Goal: Task Accomplishment & Management: Complete application form

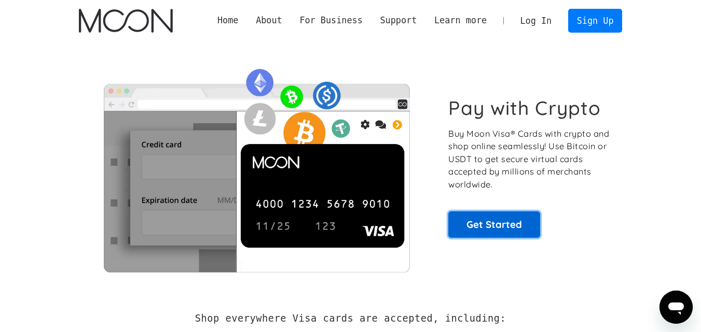
click at [500, 228] on link "Get Started" at bounding box center [494, 225] width 92 height 26
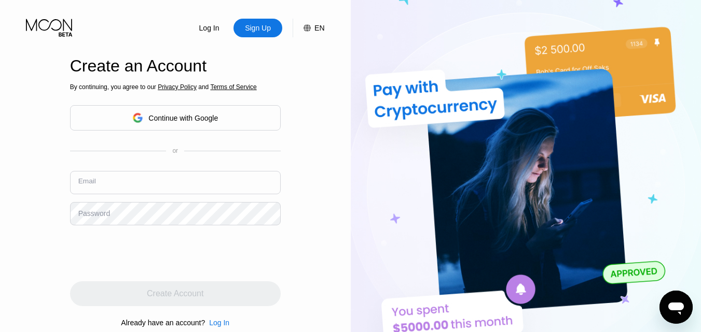
click at [160, 190] on input "text" at bounding box center [175, 182] width 211 height 23
type input "[EMAIL_ADDRESS][DOMAIN_NAME]"
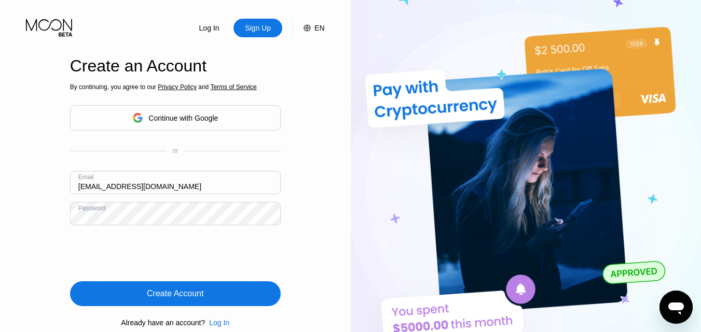
click at [183, 297] on div "Create Account" at bounding box center [175, 294] width 57 height 10
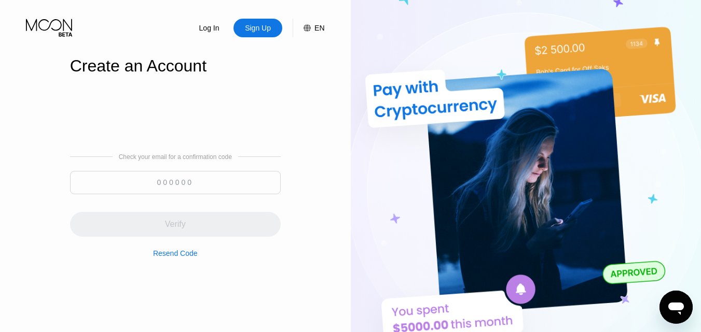
click at [151, 176] on input at bounding box center [175, 182] width 211 height 23
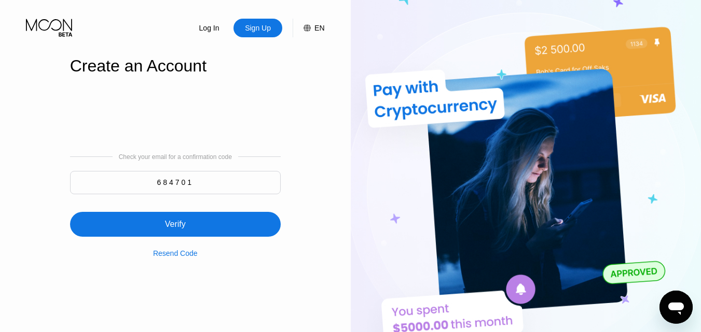
type input "684701"
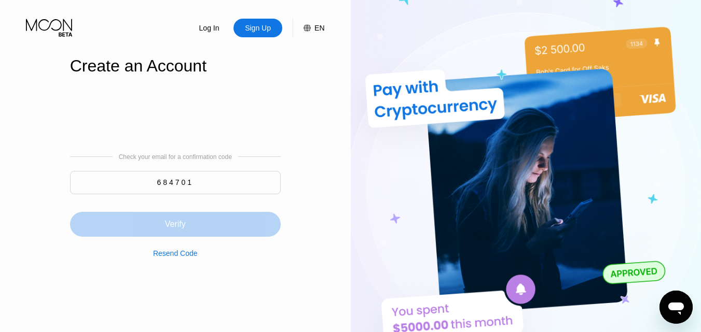
click at [196, 226] on div "Verify" at bounding box center [175, 224] width 211 height 25
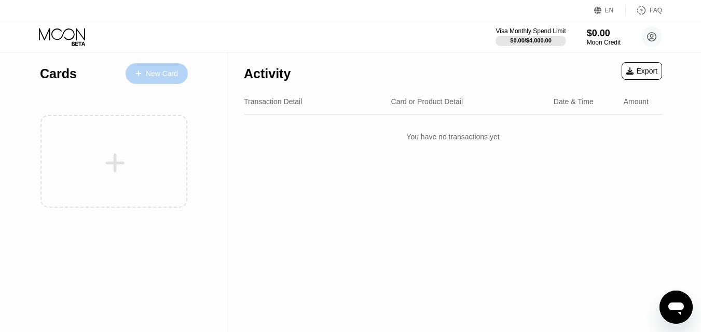
click at [165, 75] on div "New Card" at bounding box center [162, 73] width 32 height 9
